Goal: Task Accomplishment & Management: Manage account settings

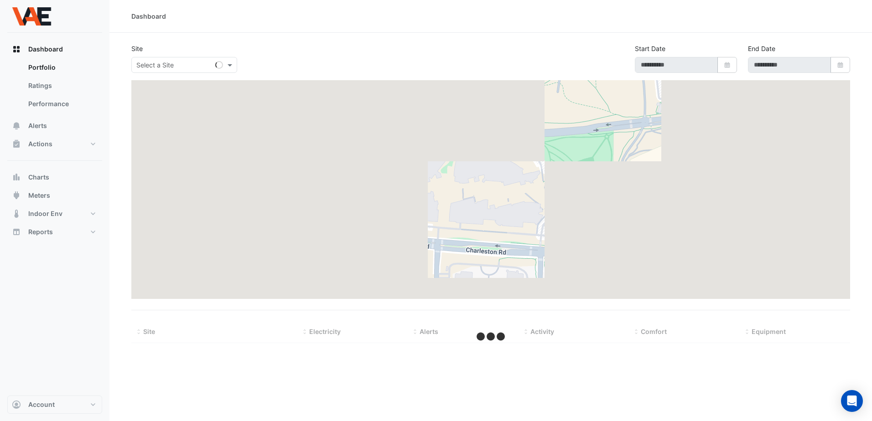
type input "**********"
select select "***"
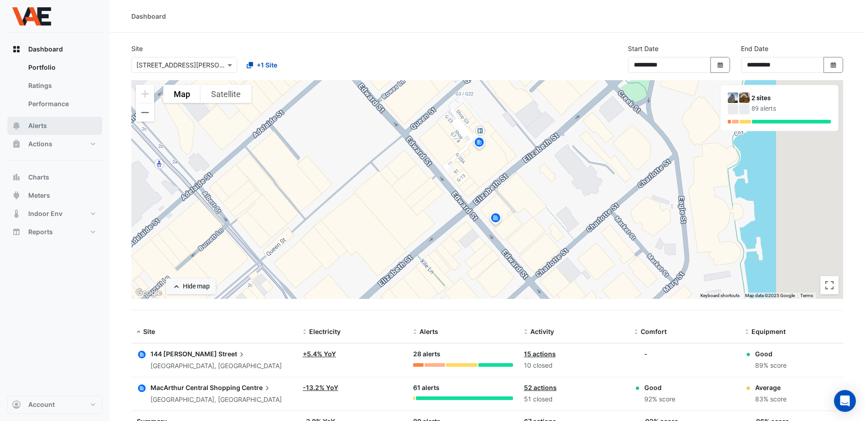
click at [37, 126] on span "Alerts" at bounding box center [37, 125] width 19 height 9
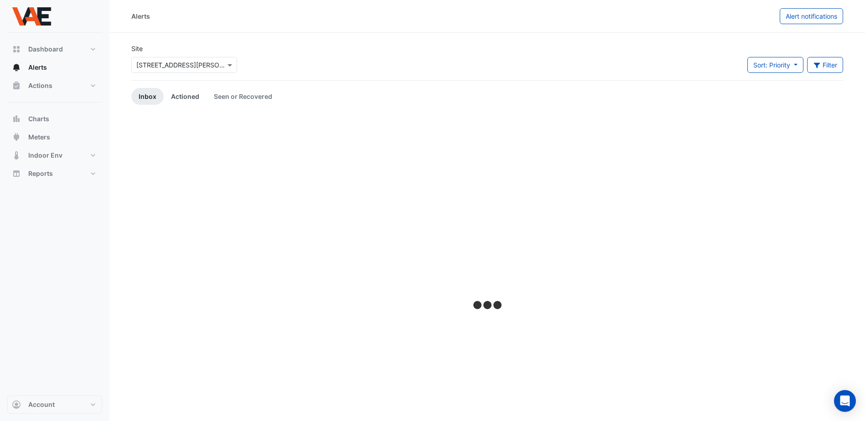
click at [182, 97] on link "Actioned" at bounding box center [185, 96] width 43 height 17
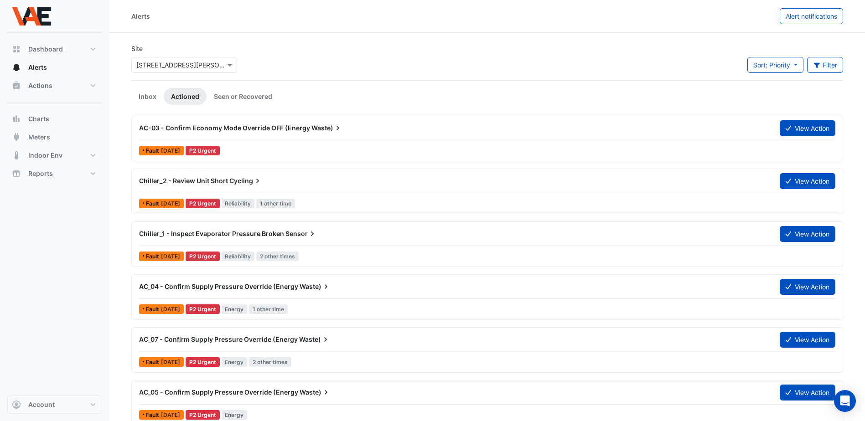
click at [282, 47] on div "Site × [STREET_ADDRESS][PERSON_NAME] Sort: Priority Priority Updated Filter Tit…" at bounding box center [487, 62] width 723 height 36
click at [243, 89] on link "Seen or Recovered" at bounding box center [243, 96] width 73 height 17
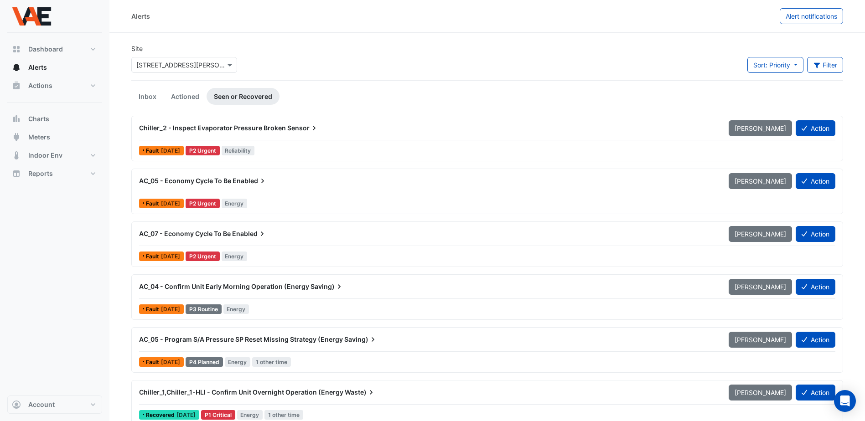
drag, startPoint x: 188, startPoint y: 94, endPoint x: 183, endPoint y: 97, distance: 6.3
click at [188, 94] on link "Actioned" at bounding box center [185, 96] width 43 height 17
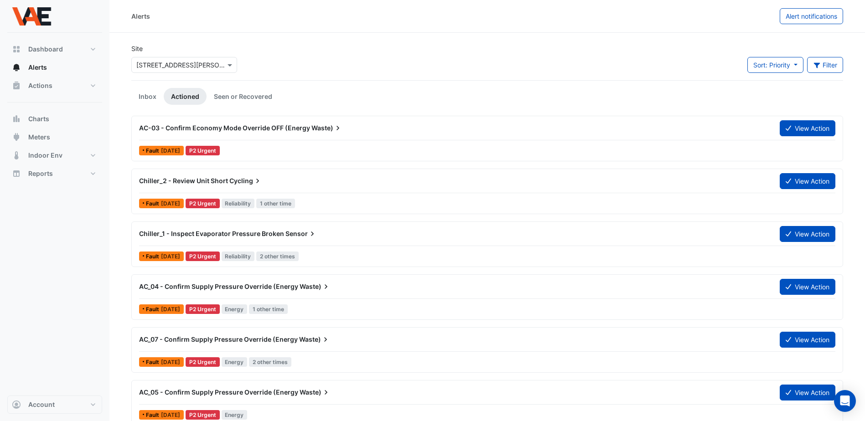
click at [384, 77] on div "Site × [STREET_ADDRESS][PERSON_NAME] Sort: Priority Priority Updated Filter Tit…" at bounding box center [487, 62] width 723 height 36
click at [145, 93] on link "Inbox" at bounding box center [147, 96] width 32 height 17
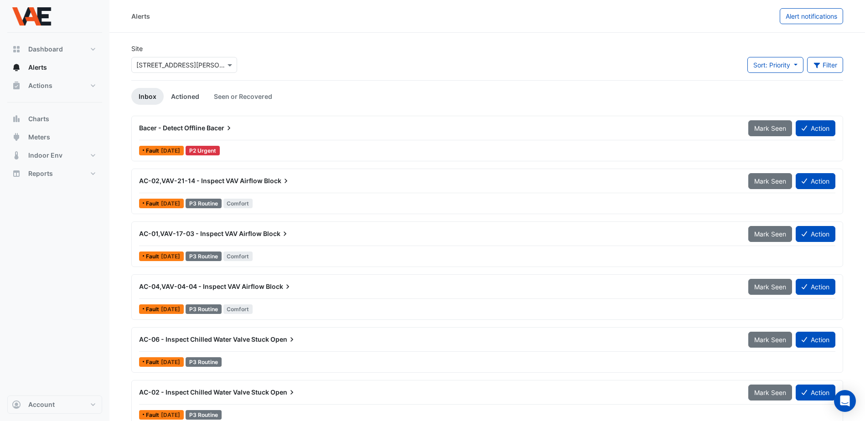
click at [184, 93] on link "Actioned" at bounding box center [185, 96] width 43 height 17
